Goal: Information Seeking & Learning: Learn about a topic

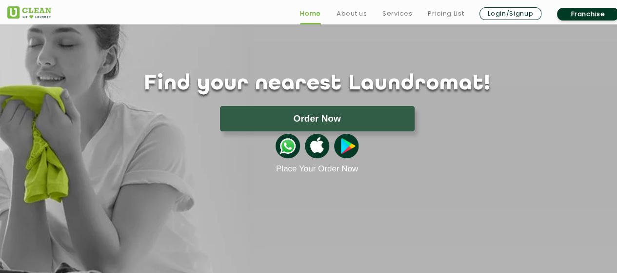
scroll to position [195, 0]
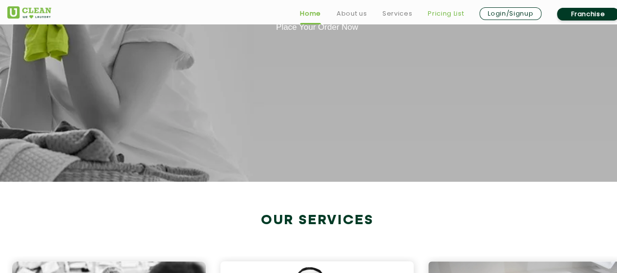
click at [448, 12] on link "Pricing List" at bounding box center [446, 14] width 36 height 12
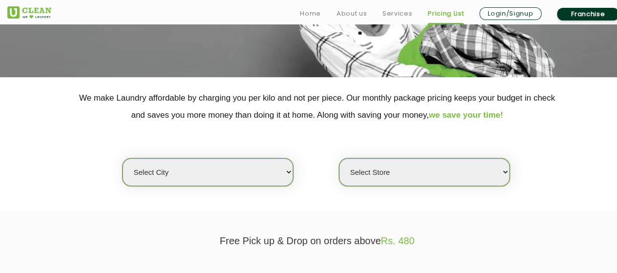
scroll to position [195, 0]
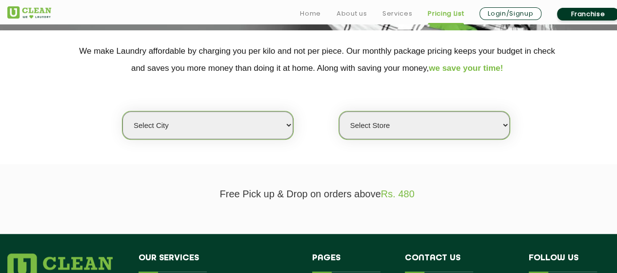
click at [268, 123] on select "Select city [GEOGRAPHIC_DATA] [GEOGRAPHIC_DATA] [GEOGRAPHIC_DATA] [GEOGRAPHIC_D…" at bounding box center [207, 125] width 171 height 28
select select "80"
click at [122, 111] on select "Select city [GEOGRAPHIC_DATA] [GEOGRAPHIC_DATA] [GEOGRAPHIC_DATA] [GEOGRAPHIC_D…" at bounding box center [207, 125] width 171 height 28
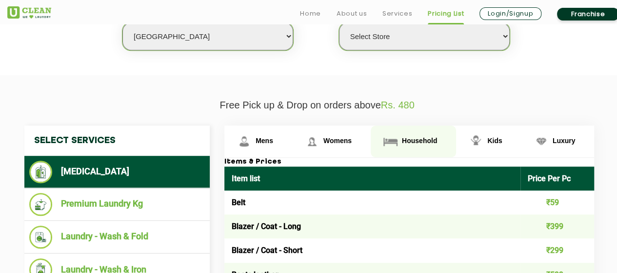
scroll to position [293, 0]
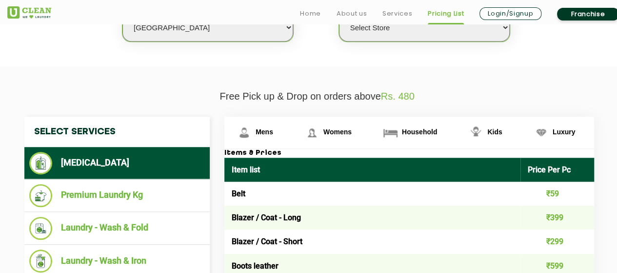
click at [449, 32] on select "Select Store UClean Panjim UClean Porvorim" at bounding box center [424, 28] width 171 height 28
select select "245"
click at [339, 14] on select "Select Store UClean Panjim UClean Porvorim" at bounding box center [424, 28] width 171 height 28
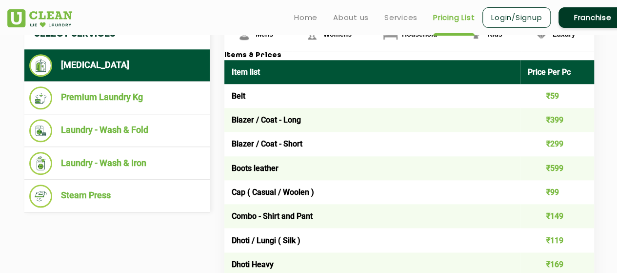
scroll to position [341, 0]
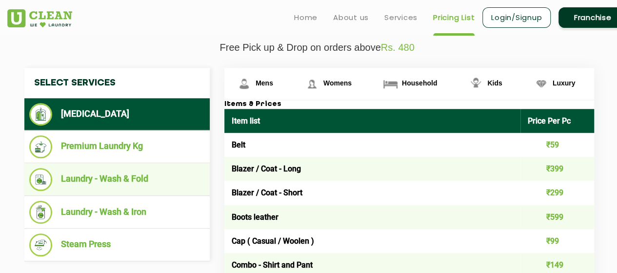
click at [155, 173] on li "Laundry - Wash & Fold" at bounding box center [117, 179] width 176 height 23
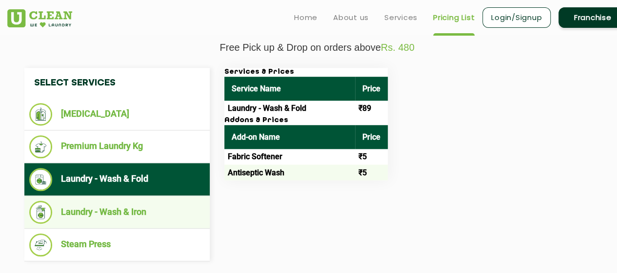
click at [148, 207] on li "Laundry - Wash & Iron" at bounding box center [117, 211] width 176 height 23
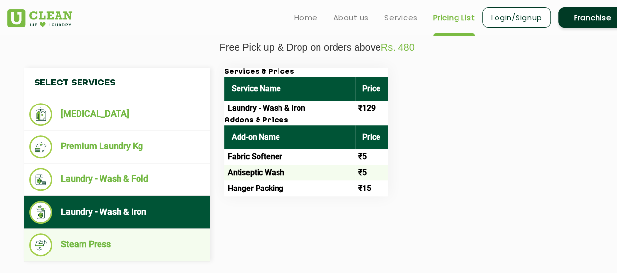
click at [133, 235] on li "Steam Press" at bounding box center [117, 244] width 176 height 23
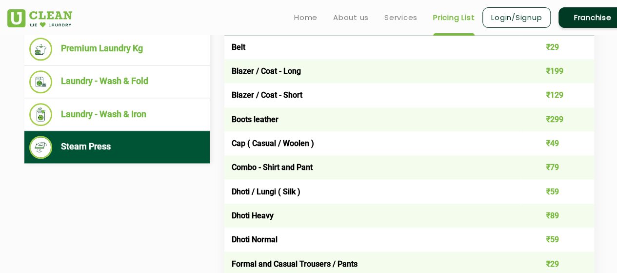
scroll to position [293, 0]
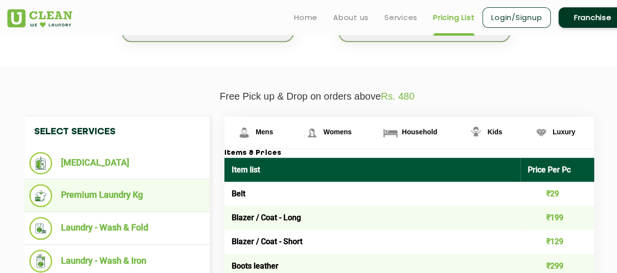
click at [138, 196] on li "Premium Laundry Kg" at bounding box center [117, 195] width 176 height 23
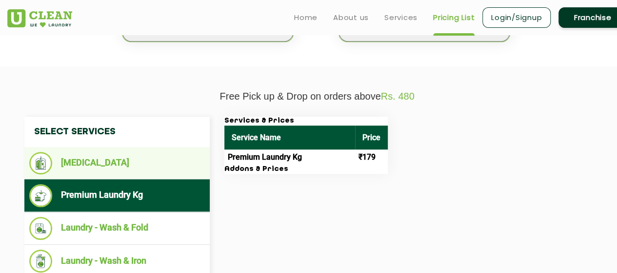
click at [165, 167] on li "[MEDICAL_DATA]" at bounding box center [117, 163] width 176 height 22
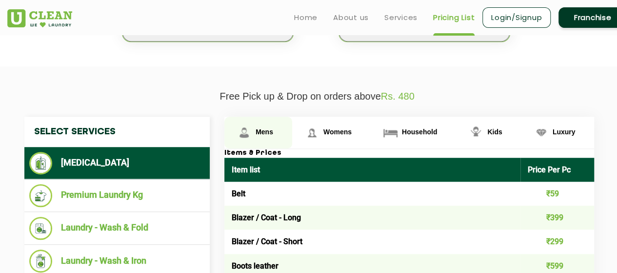
click at [255, 128] on span "Mens" at bounding box center [264, 132] width 18 height 8
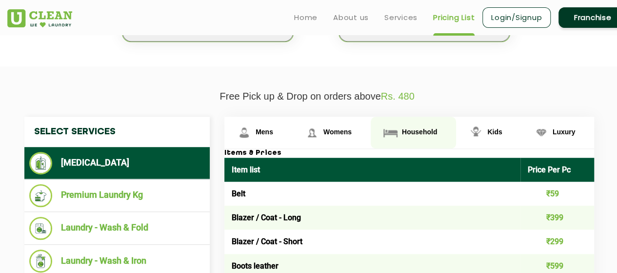
click at [419, 126] on link "Household" at bounding box center [413, 133] width 85 height 32
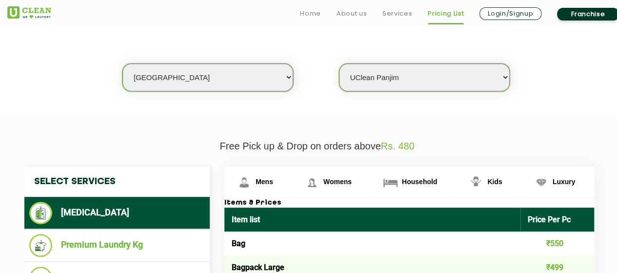
scroll to position [244, 0]
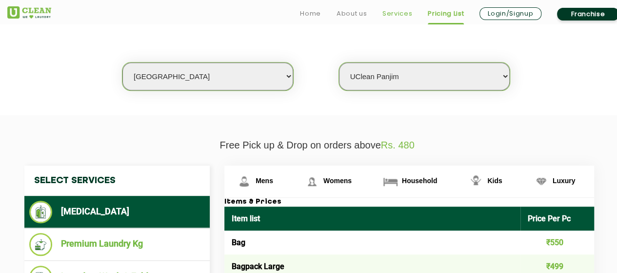
click at [393, 10] on link "Services" at bounding box center [397, 14] width 30 height 12
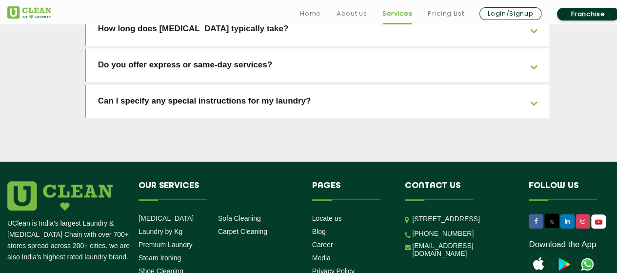
scroll to position [2292, 0]
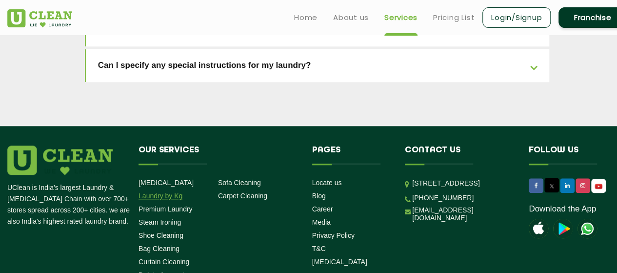
click at [168, 192] on link "Laundry by Kg" at bounding box center [160, 196] width 44 height 8
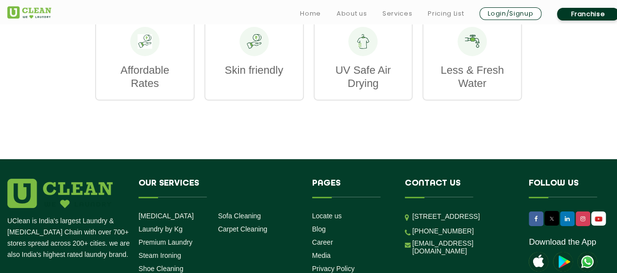
scroll to position [1735, 0]
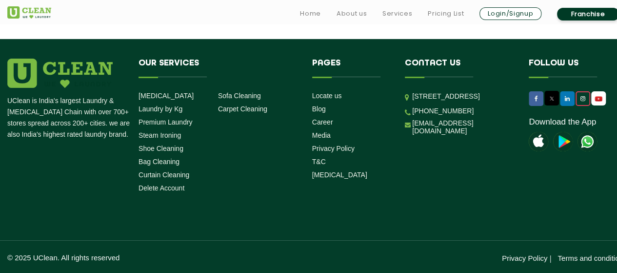
click at [586, 101] on link at bounding box center [582, 98] width 15 height 15
